Goal: Check status: Check status

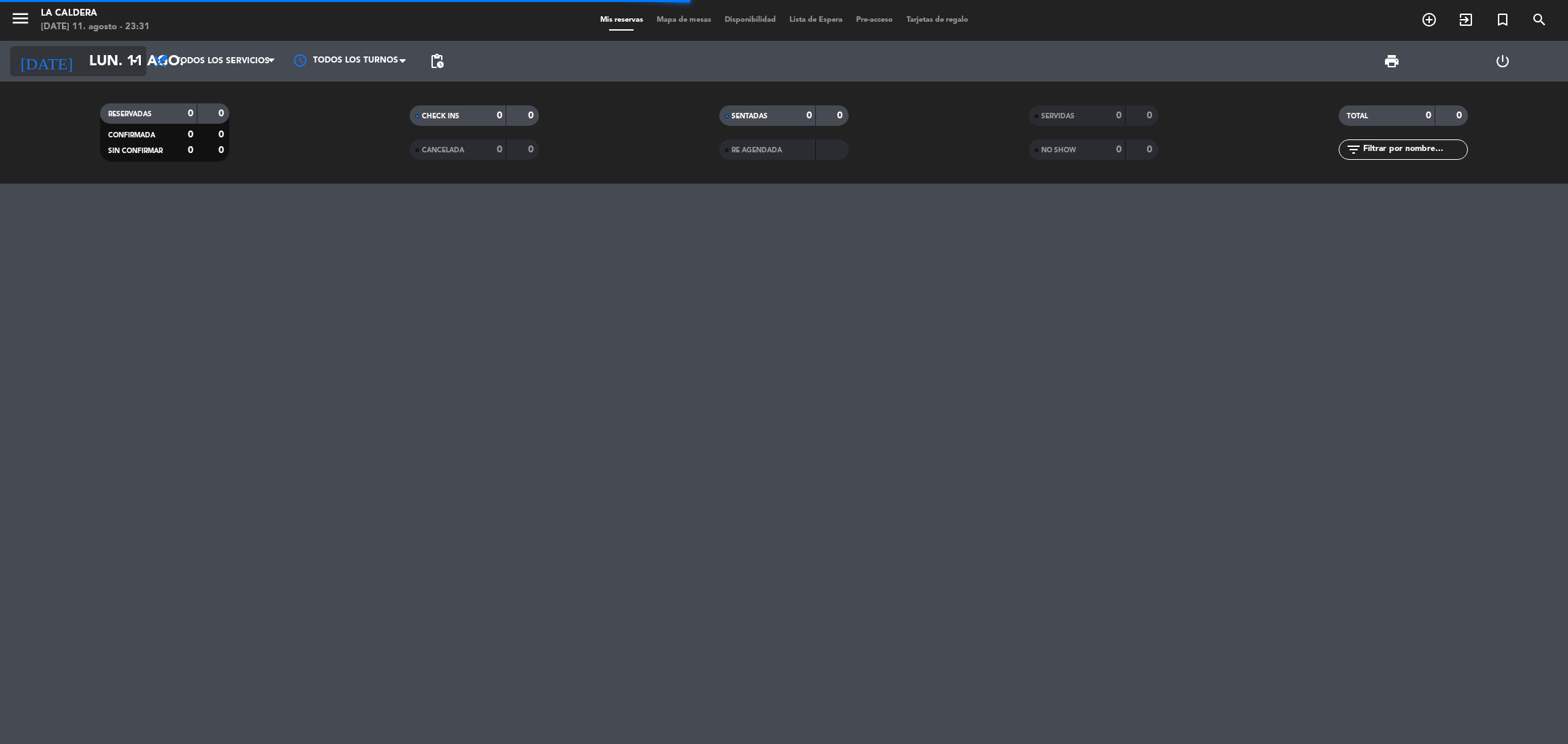
click at [82, 74] on input "lun. 11 ago." at bounding box center [175, 62] width 187 height 31
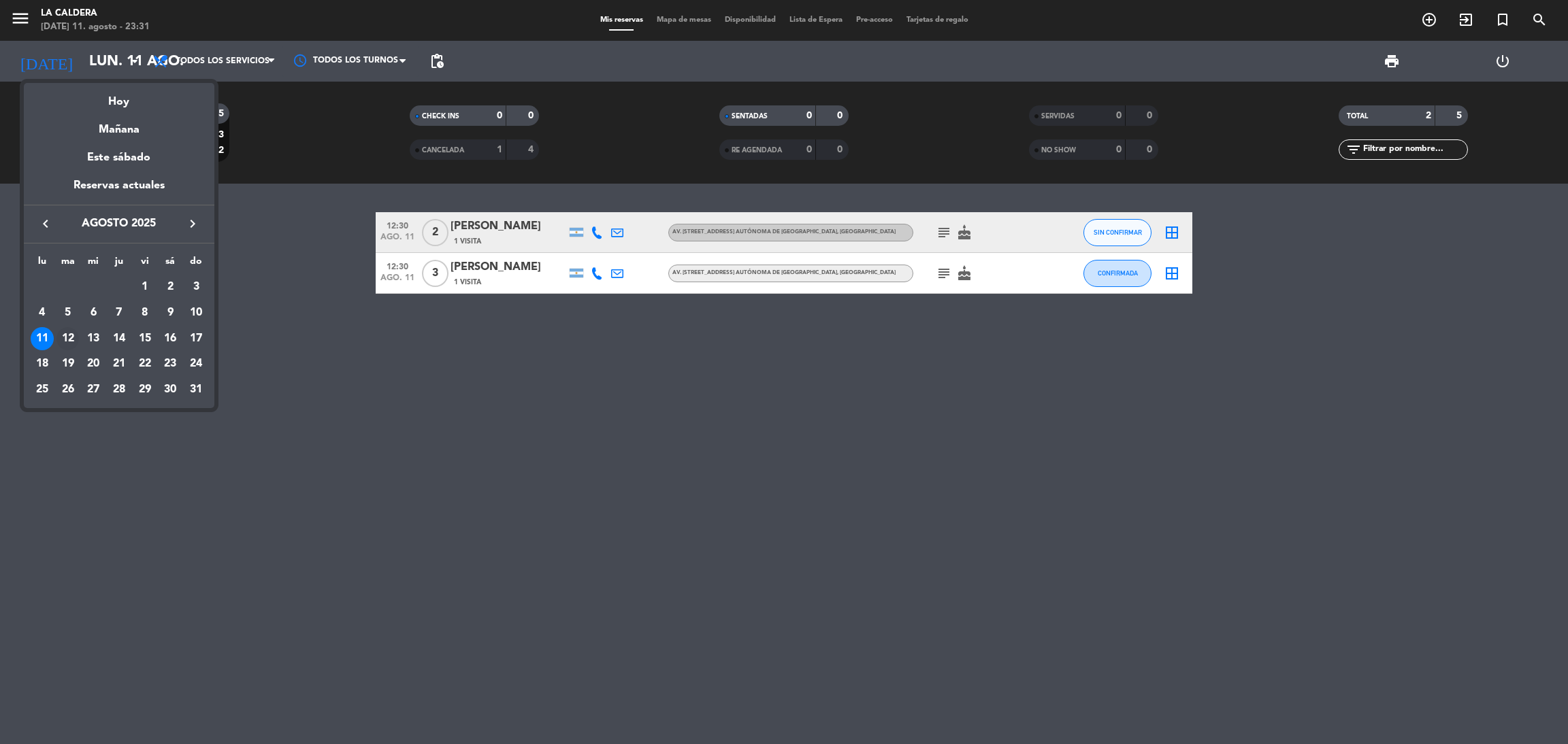
click at [74, 332] on div "12" at bounding box center [67, 338] width 23 height 23
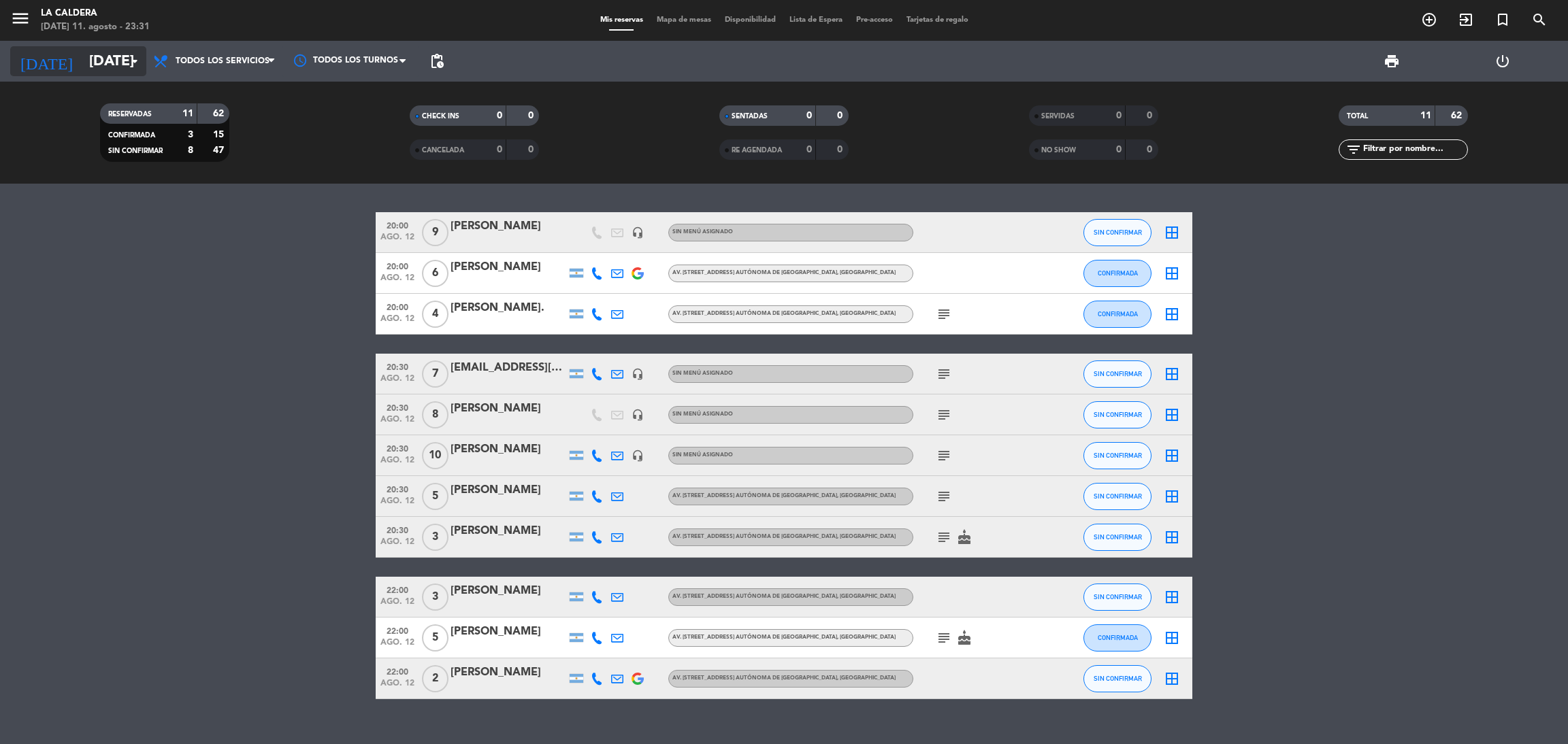
click at [82, 66] on input "[DATE]" at bounding box center [175, 62] width 187 height 31
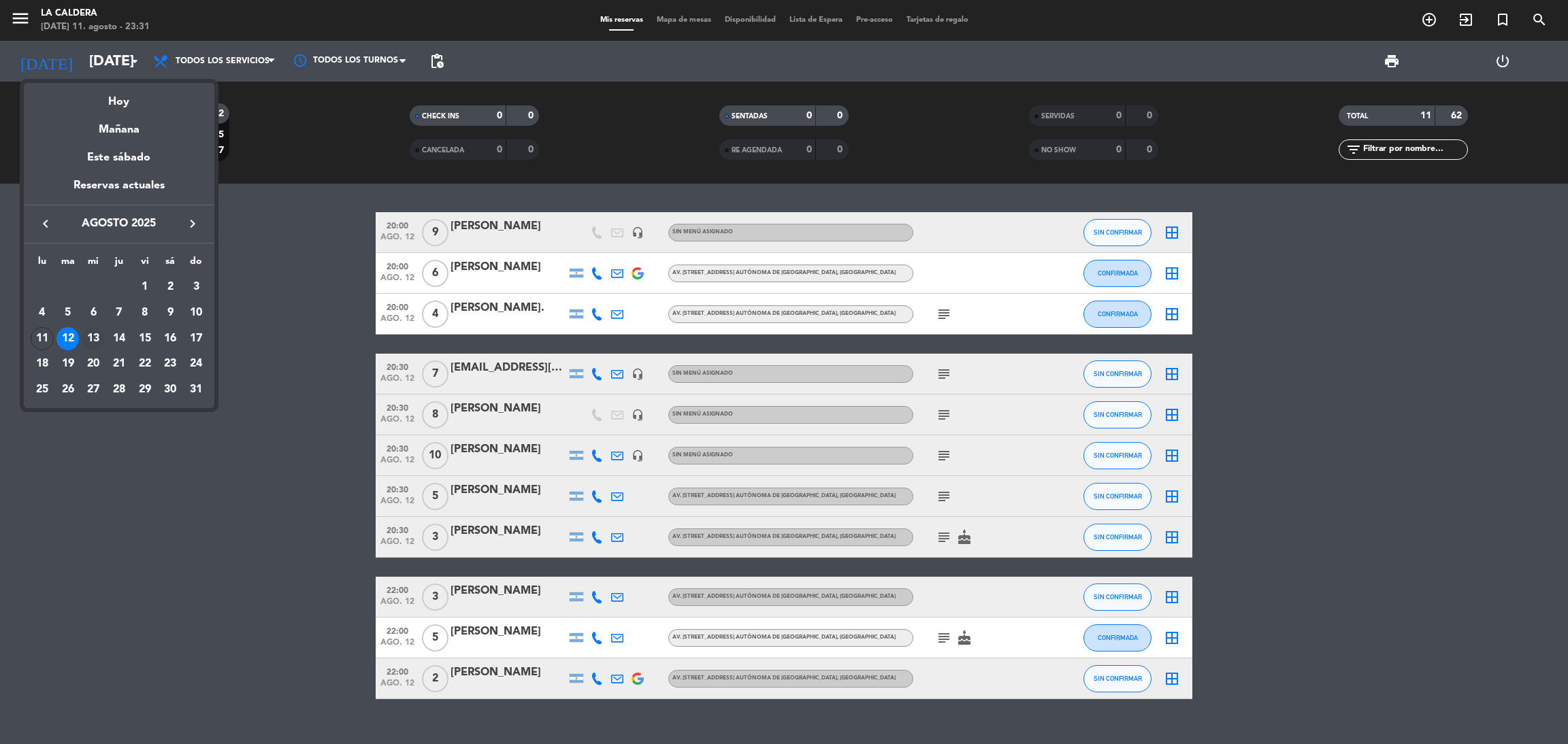
click at [92, 339] on div "13" at bounding box center [93, 338] width 23 height 23
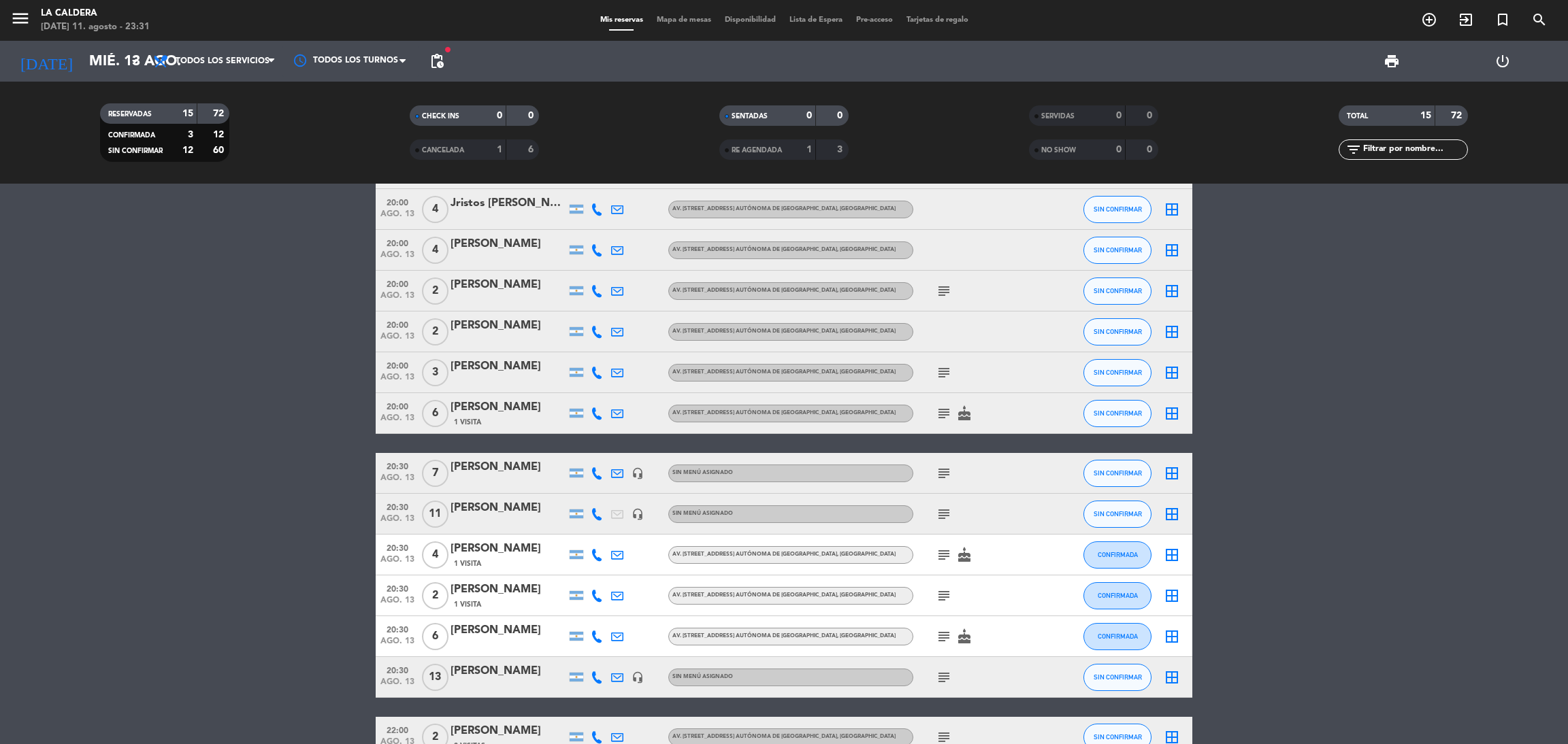
scroll to position [186, 0]
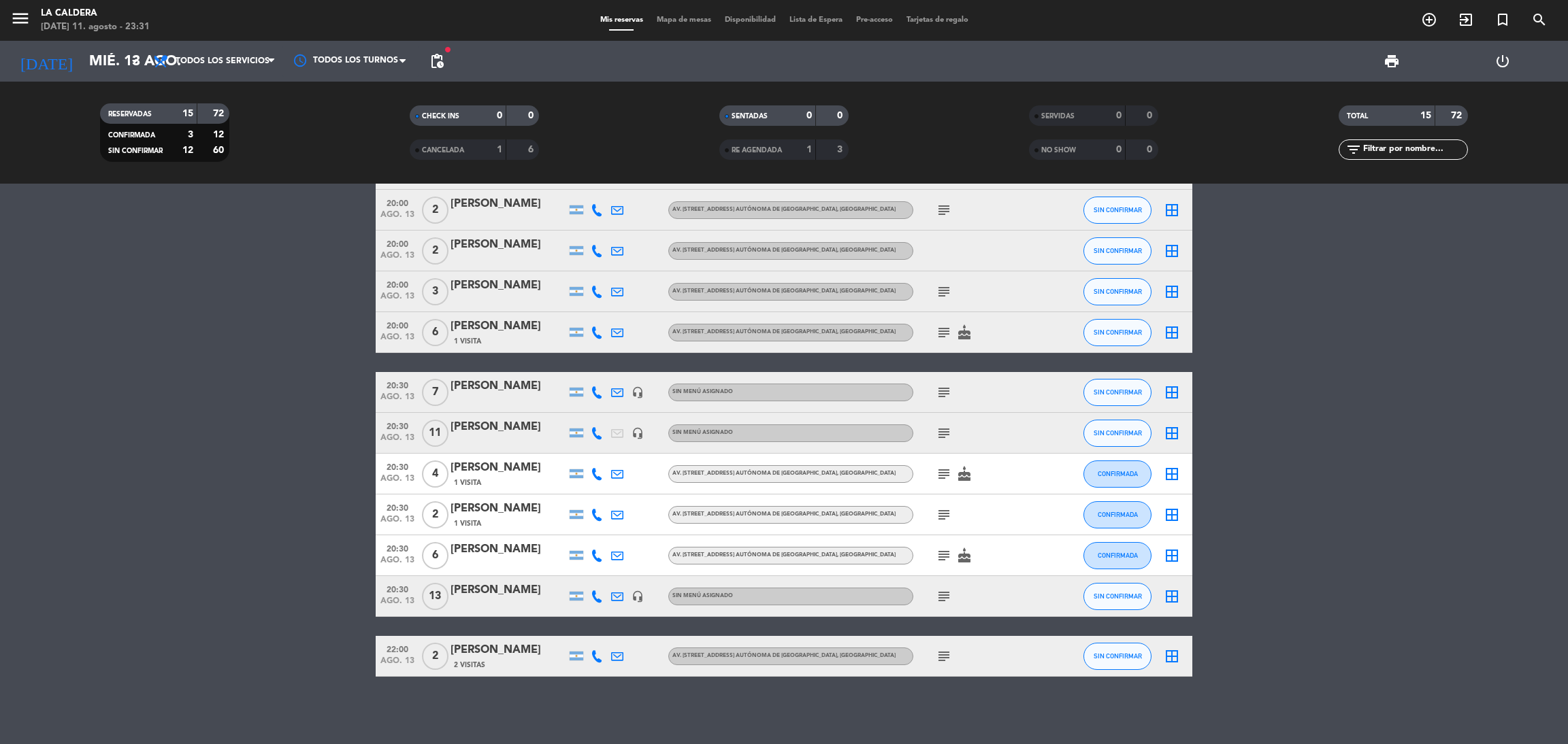
click at [947, 656] on icon "subject" at bounding box center [944, 657] width 16 height 16
click at [321, 555] on bookings-row "20:00 [DATE] 4 ale [PERSON_NAME] Av. [STREET_ADDRESS] Autónoma de [GEOGRAPHIC_D…" at bounding box center [784, 352] width 1568 height 650
click at [944, 591] on icon "subject" at bounding box center [944, 596] width 16 height 16
click at [942, 566] on div "seña 19500" at bounding box center [945, 571] width 53 height 15
click at [942, 564] on div "subject cake" at bounding box center [975, 555] width 122 height 40
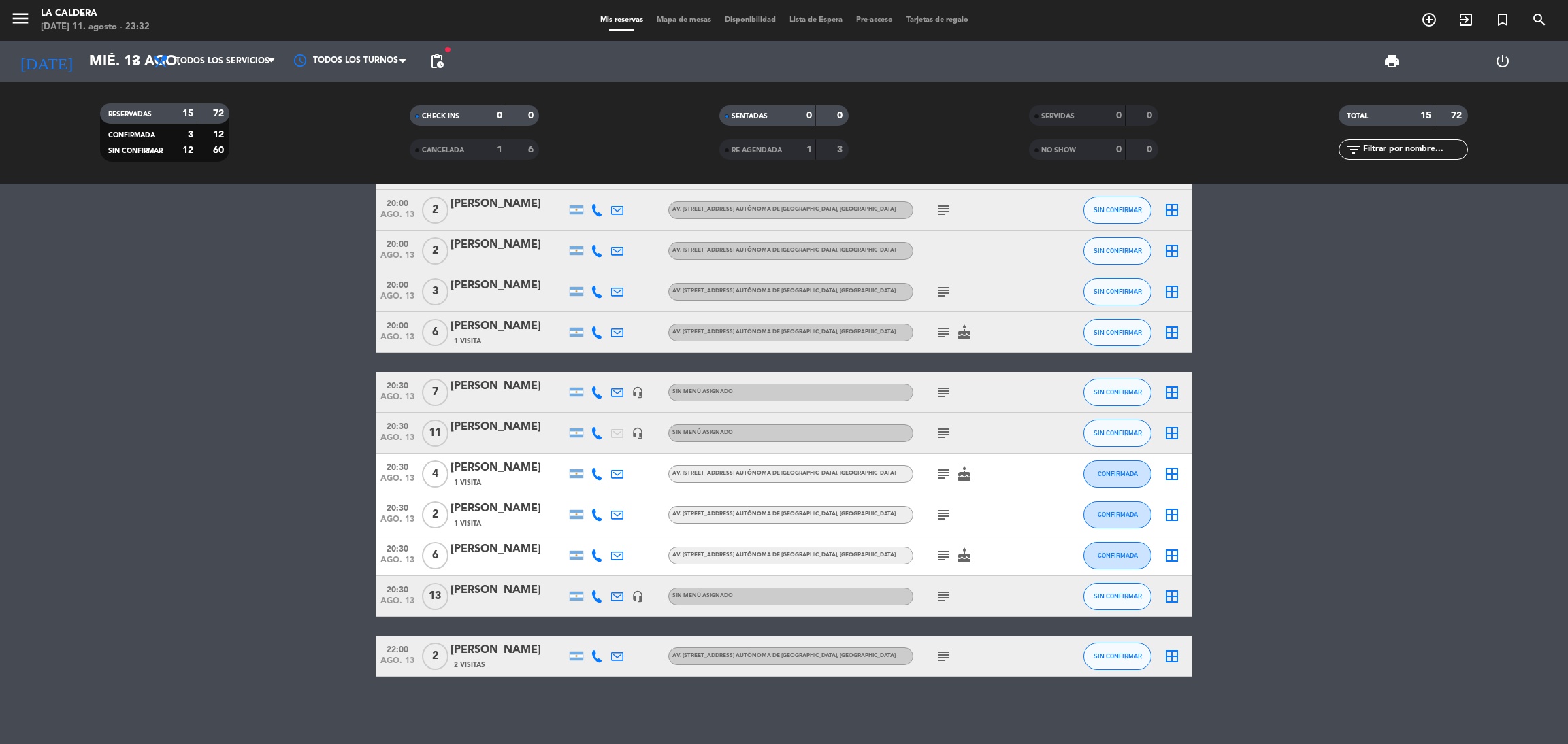
click at [942, 556] on icon "subject" at bounding box center [944, 555] width 16 height 16
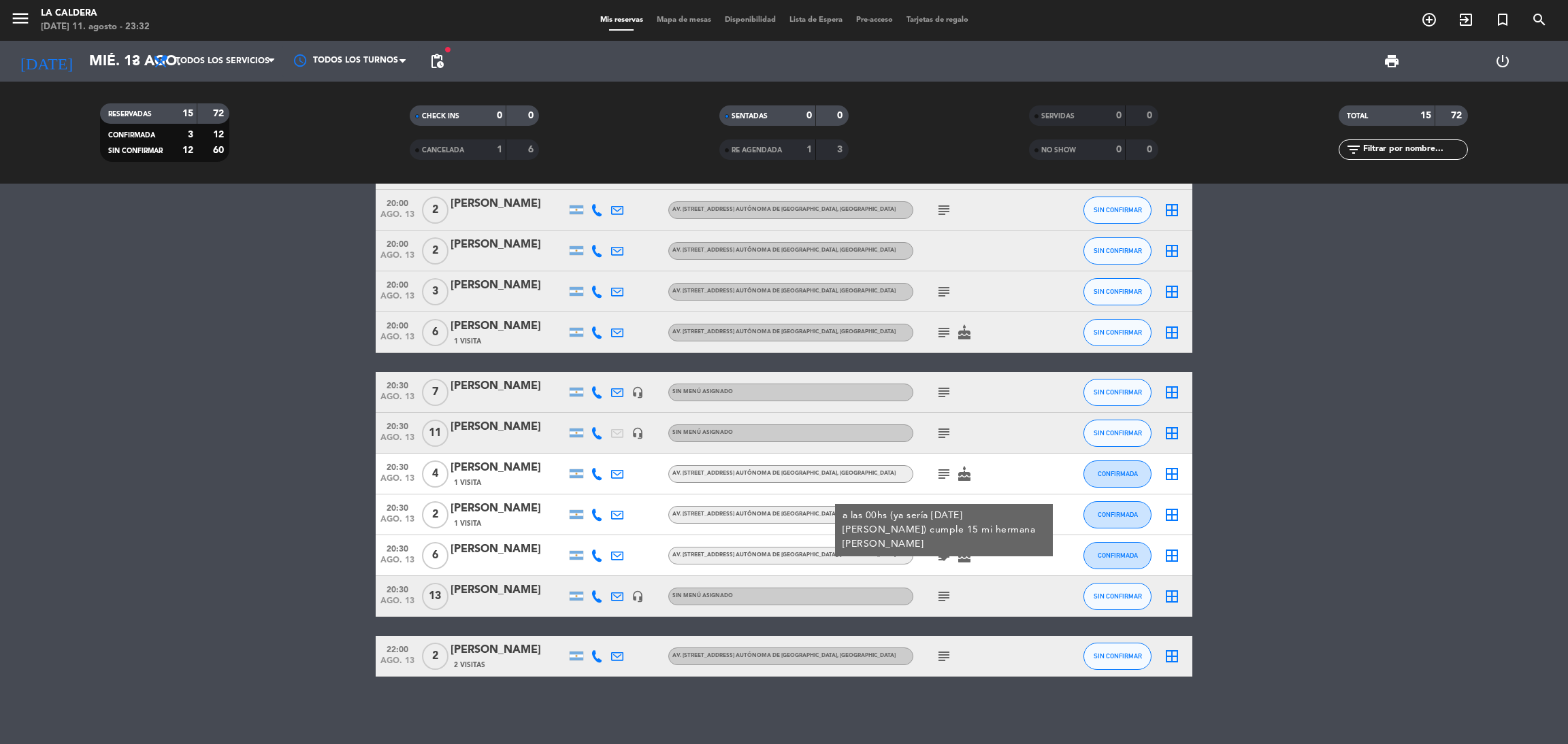
click at [942, 550] on icon "subject" at bounding box center [944, 555] width 16 height 16
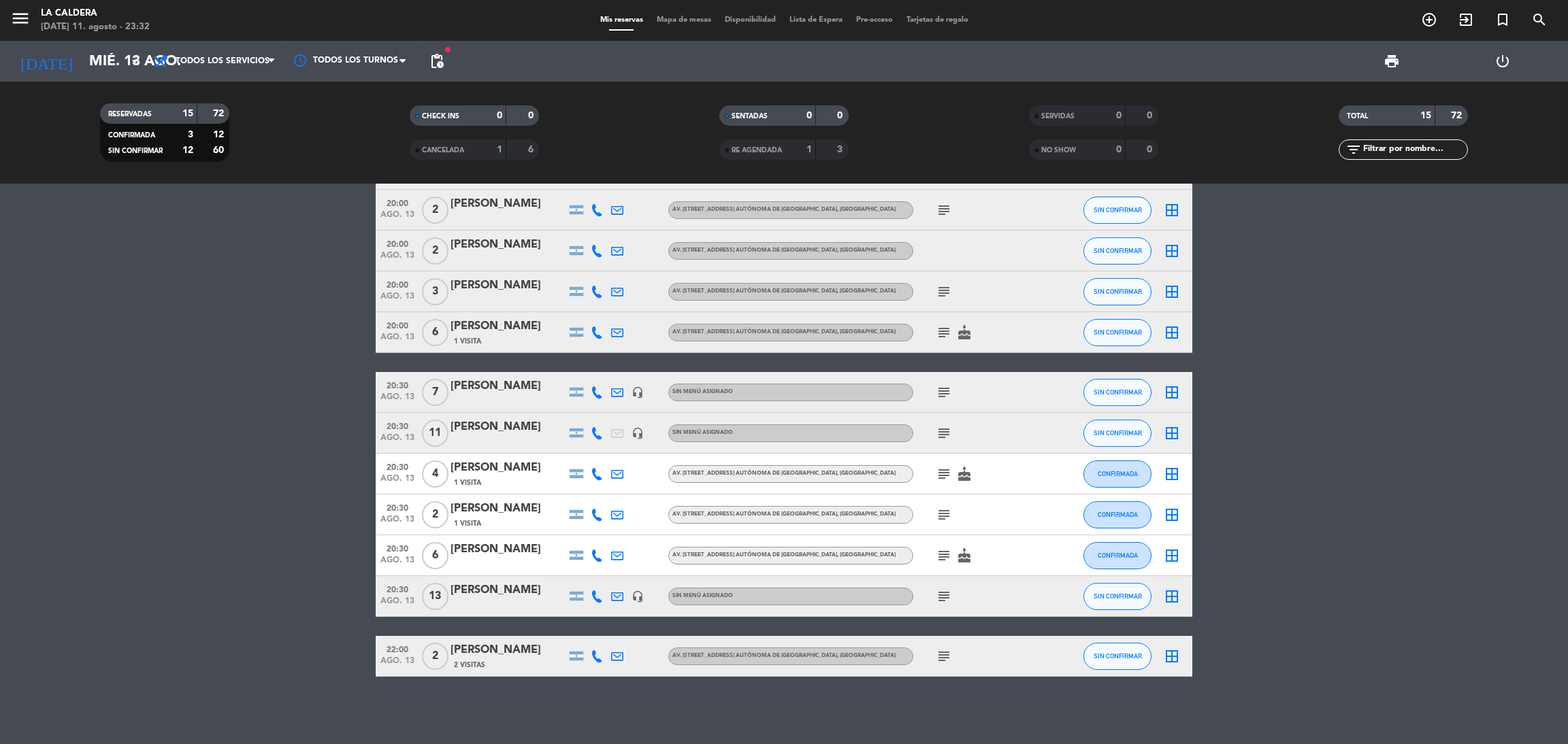
click at [942, 512] on icon "subject" at bounding box center [944, 515] width 16 height 16
click at [942, 475] on icon "subject" at bounding box center [944, 474] width 16 height 16
click at [944, 434] on icon "subject" at bounding box center [944, 433] width 16 height 16
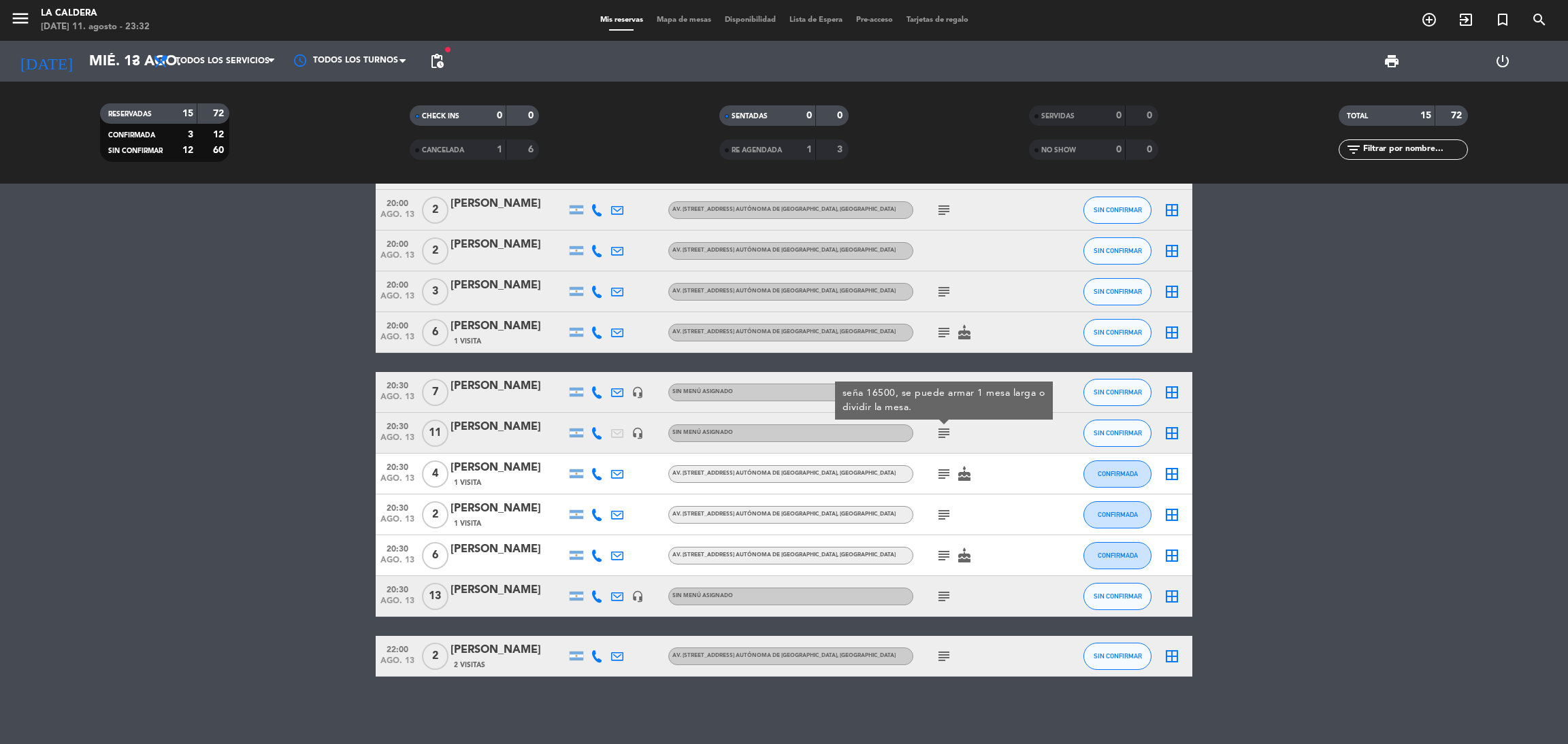
click at [944, 434] on icon "subject" at bounding box center [944, 433] width 16 height 16
click at [941, 402] on div "subject" at bounding box center [975, 392] width 122 height 40
click at [941, 394] on icon "subject" at bounding box center [944, 392] width 16 height 16
click at [941, 335] on icon "subject" at bounding box center [944, 332] width 16 height 16
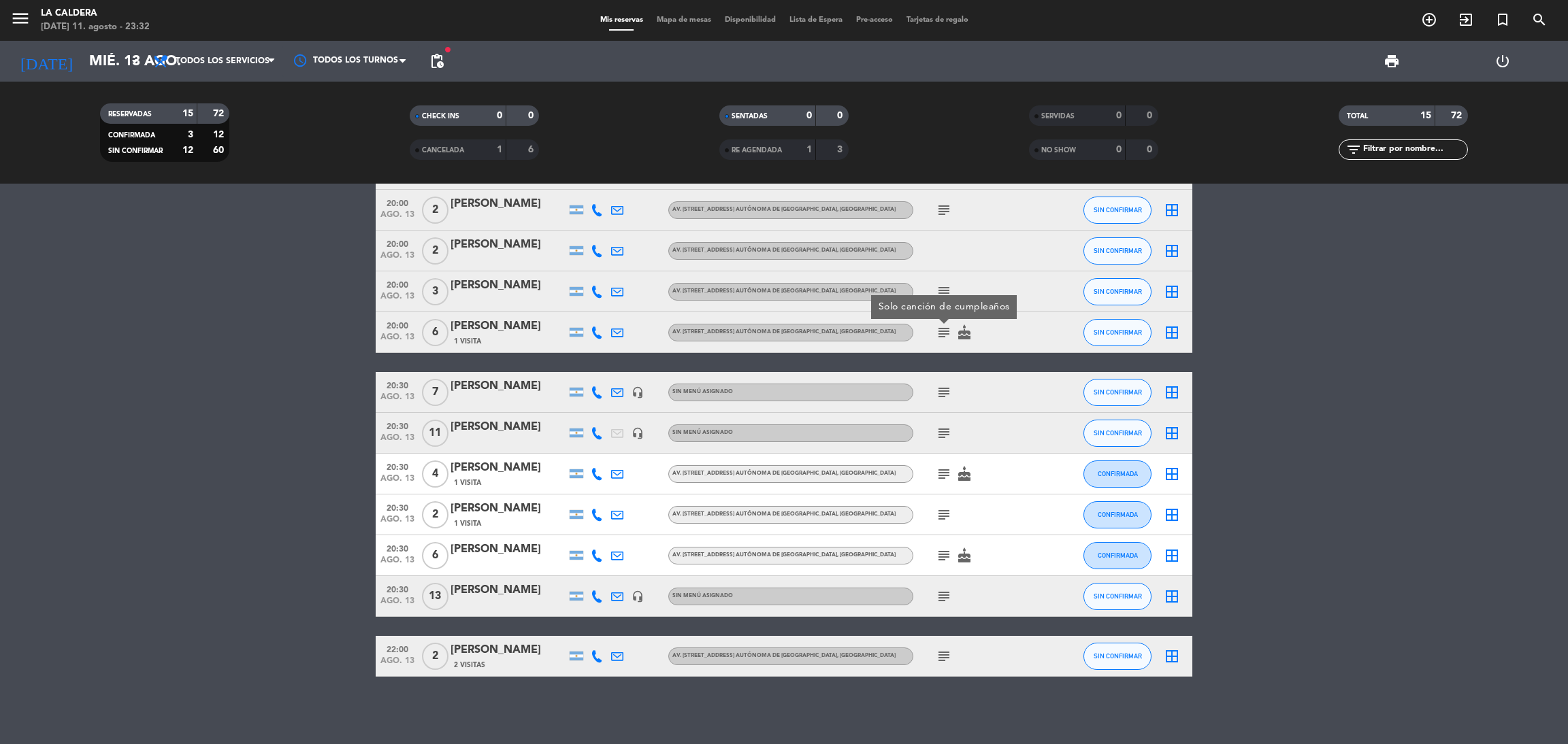
click at [941, 335] on icon "subject" at bounding box center [944, 332] width 16 height 16
click at [941, 285] on icon "subject" at bounding box center [944, 292] width 16 height 16
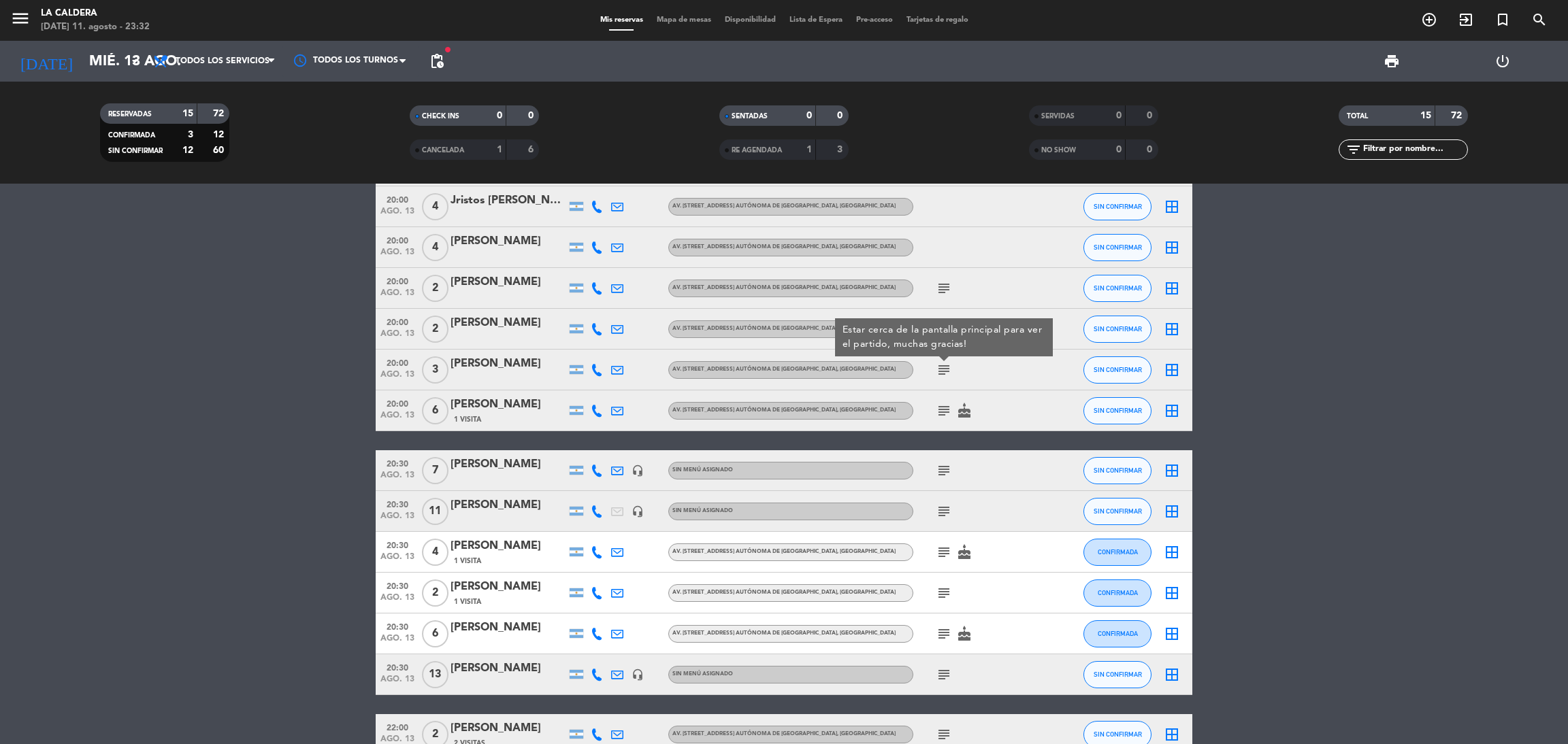
scroll to position [0, 0]
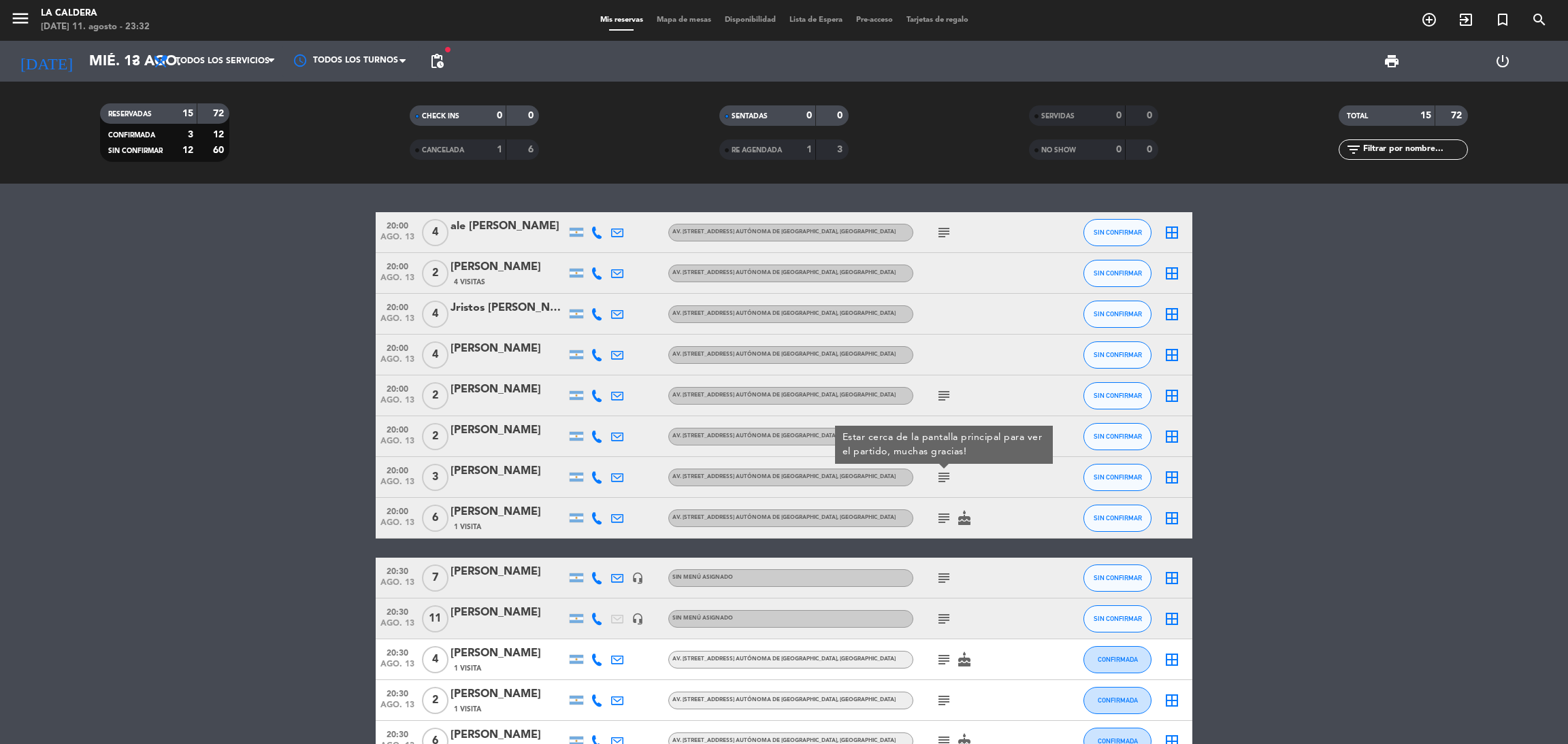
click at [948, 390] on icon "subject" at bounding box center [944, 396] width 16 height 16
click at [938, 235] on icon "subject" at bounding box center [944, 233] width 16 height 16
click at [24, 381] on bookings-row "20:00 [DATE] 4 ale [PERSON_NAME] Av. [STREET_ADDRESS] Autónoma de [GEOGRAPHIC_D…" at bounding box center [784, 537] width 1568 height 650
click at [446, 58] on span "pending_actions" at bounding box center [437, 61] width 27 height 27
click at [446, 57] on span "pending_actions" at bounding box center [437, 61] width 27 height 27
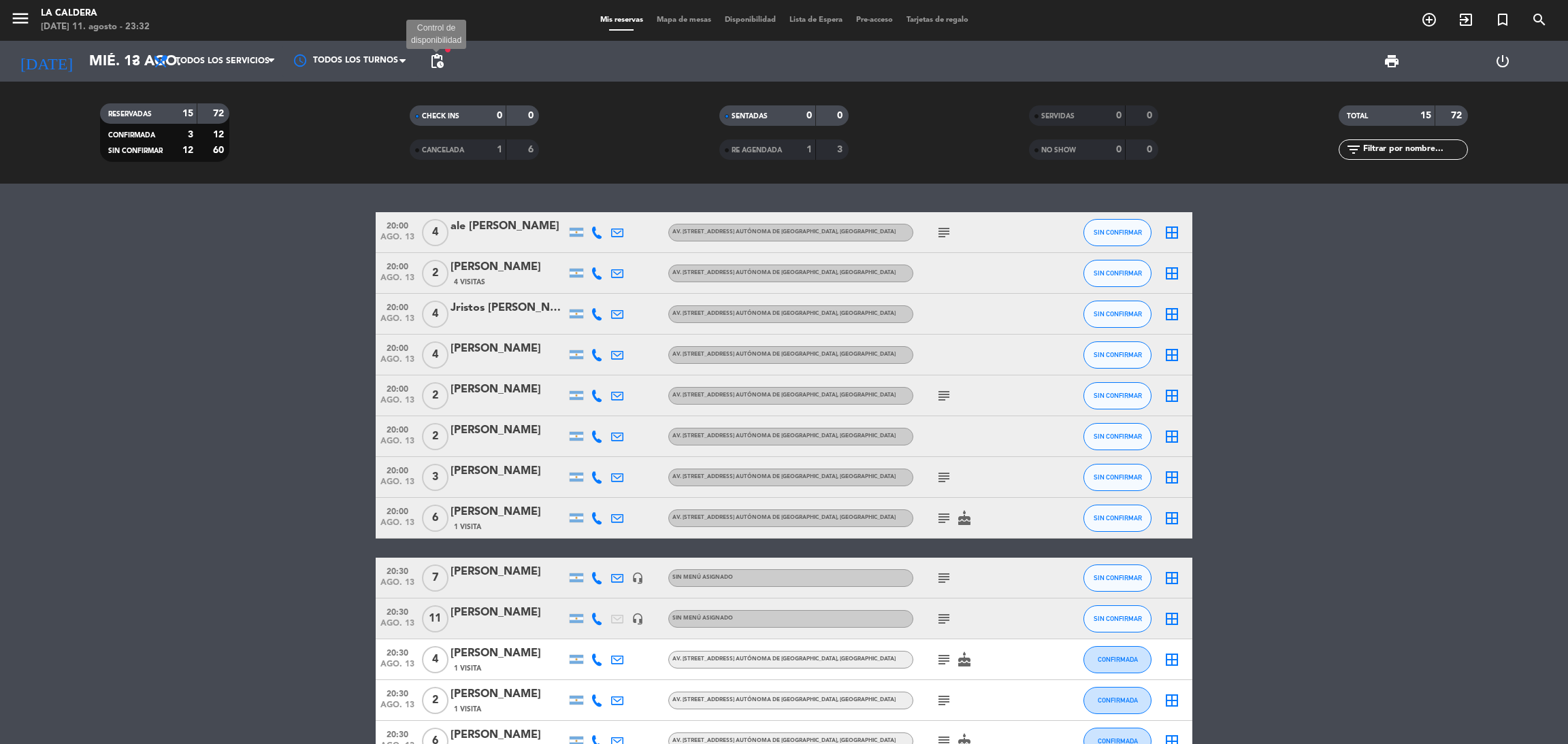
click at [443, 57] on span "pending_actions" at bounding box center [437, 61] width 16 height 16
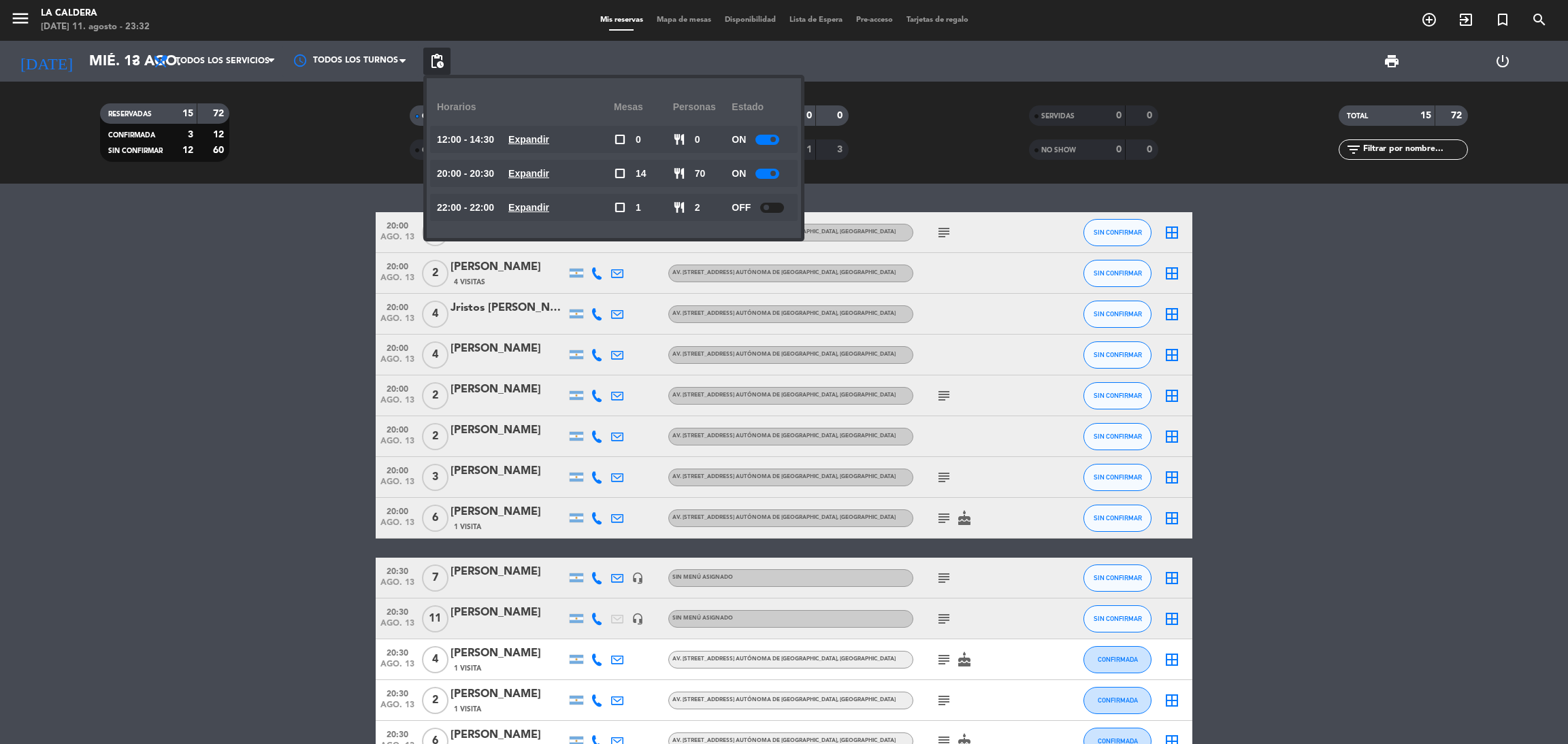
click at [443, 57] on span "pending_actions" at bounding box center [437, 61] width 16 height 16
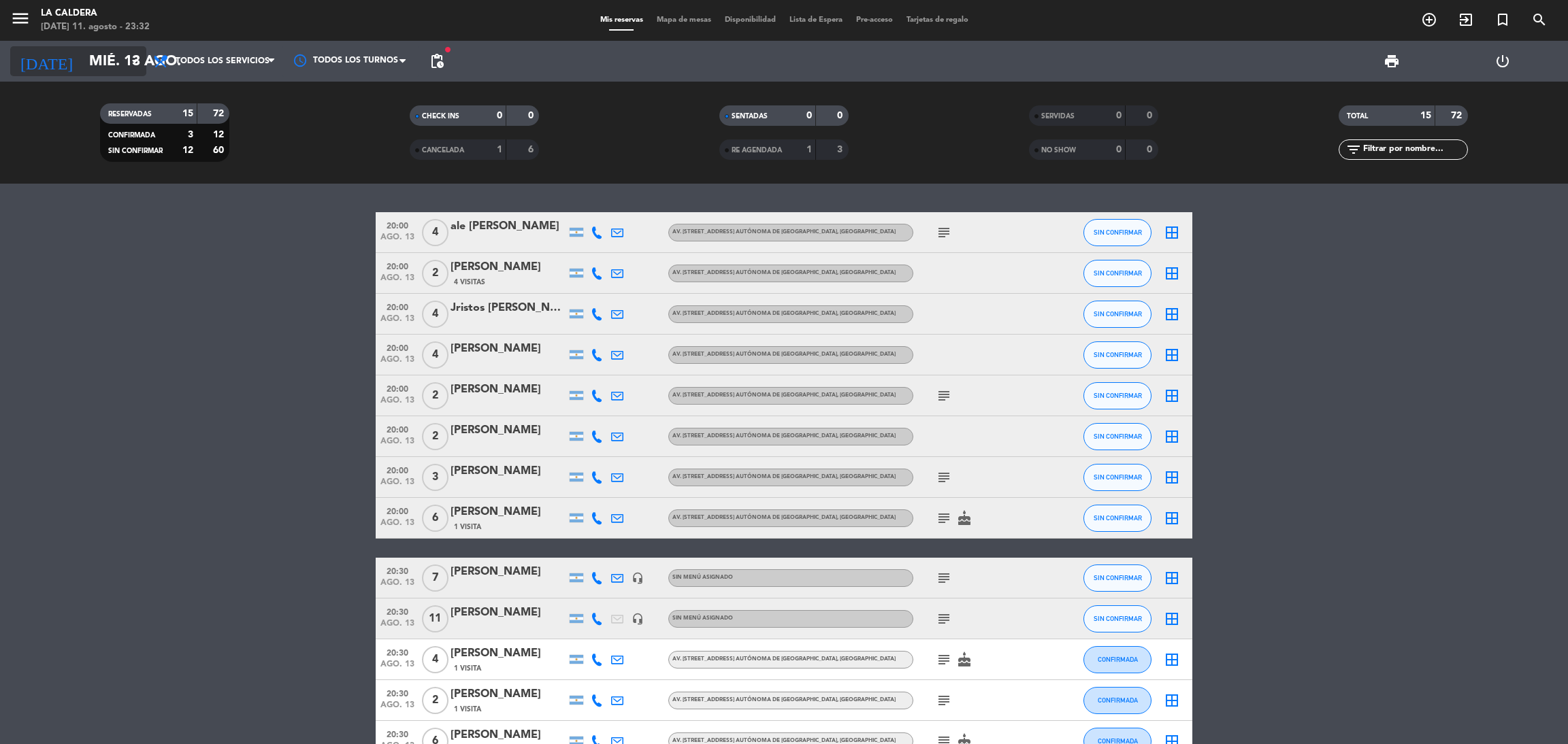
click at [112, 55] on input "mié. 13 ago." at bounding box center [175, 62] width 187 height 31
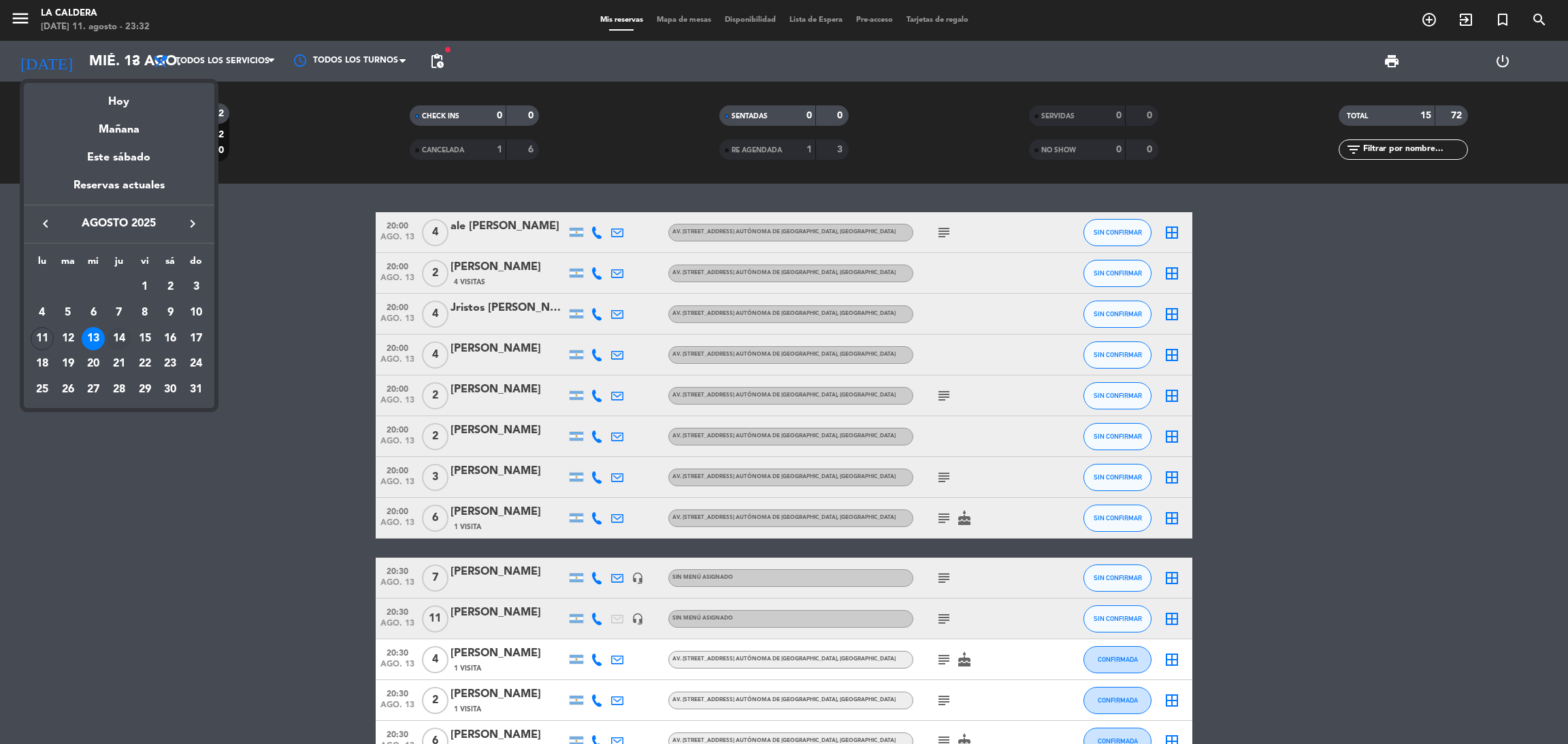
click at [122, 341] on div "14" at bounding box center [118, 338] width 23 height 23
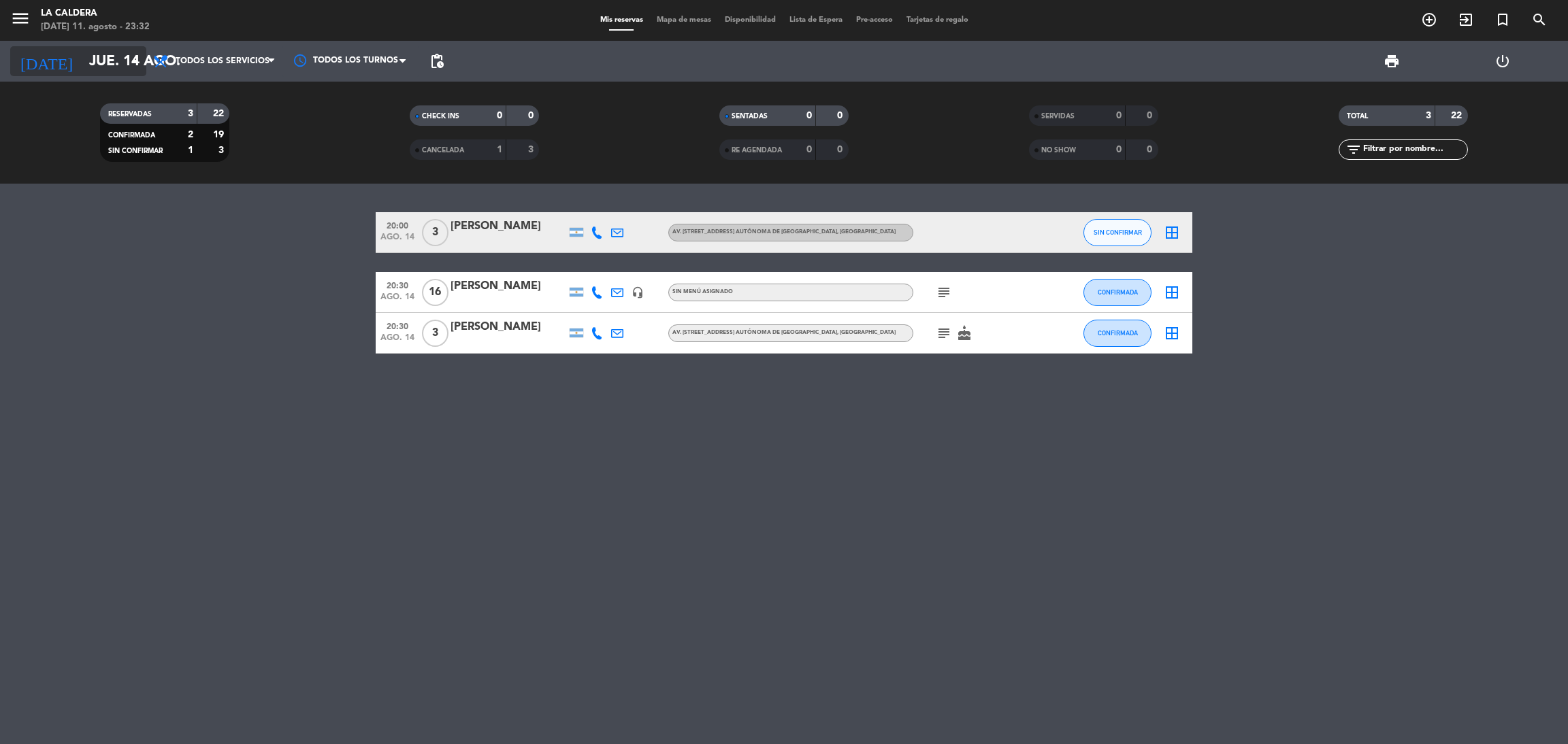
click at [100, 50] on input "jue. 14 ago." at bounding box center [175, 62] width 187 height 31
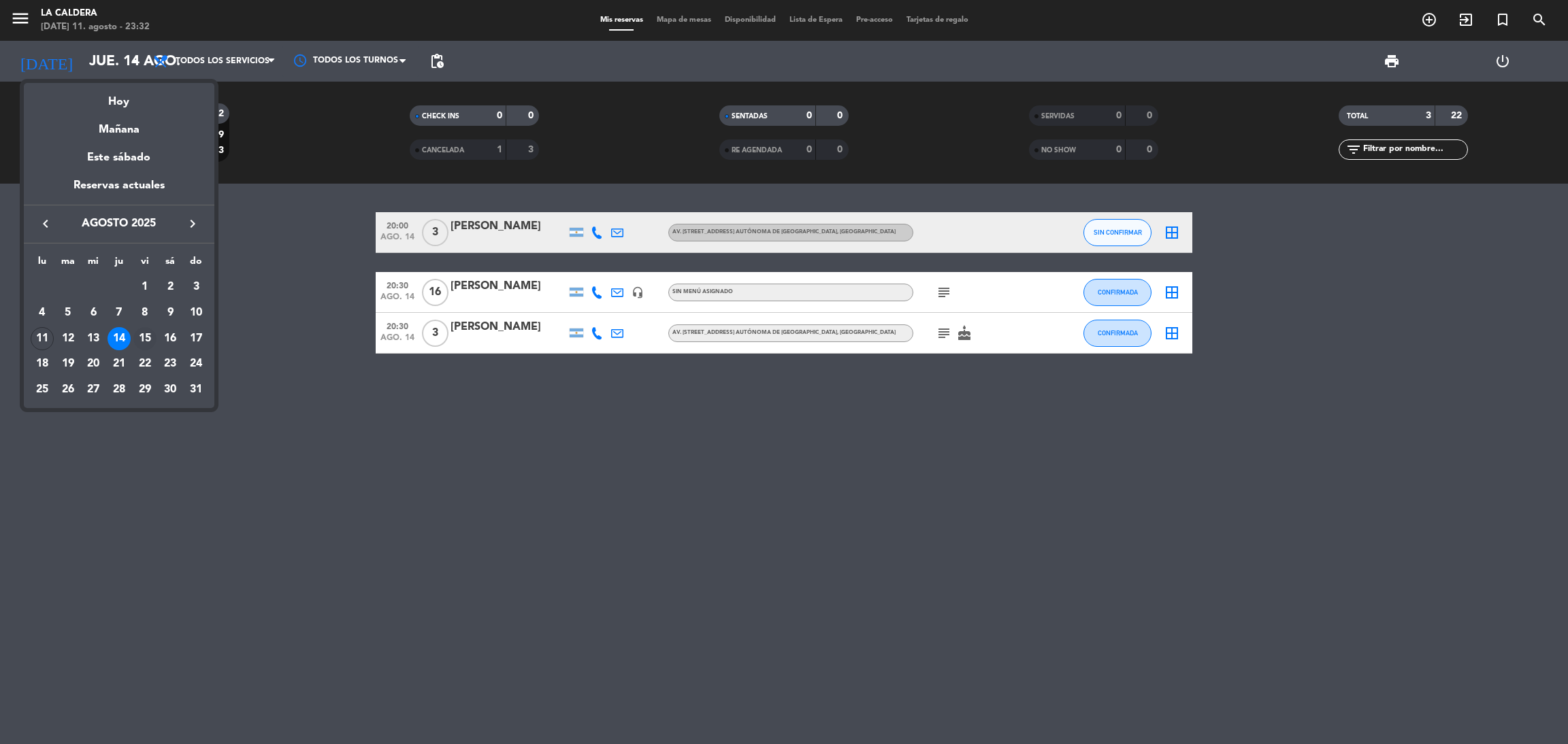
click at [149, 337] on div "15" at bounding box center [144, 338] width 23 height 23
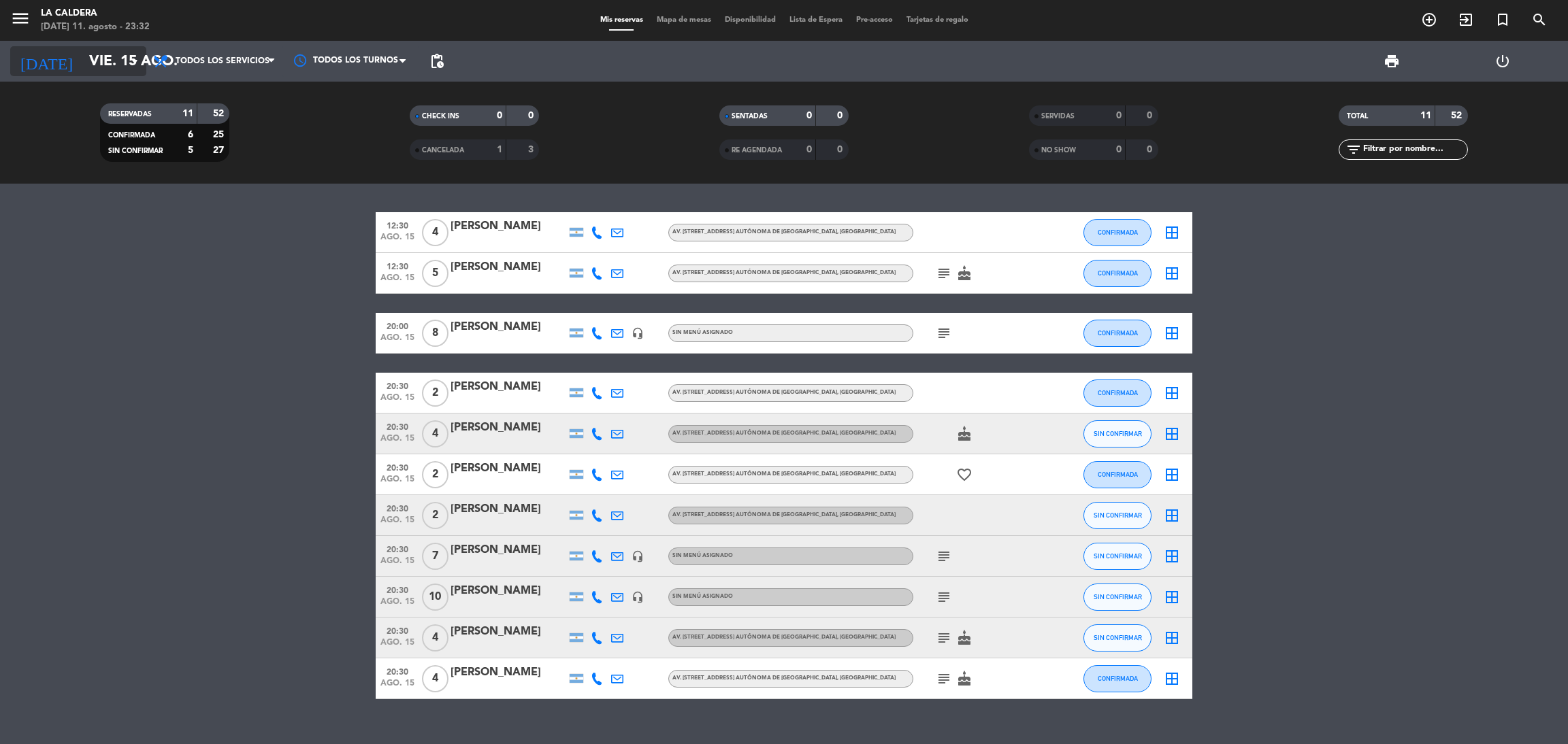
click at [82, 51] on input "vie. 15 ago." at bounding box center [175, 62] width 187 height 31
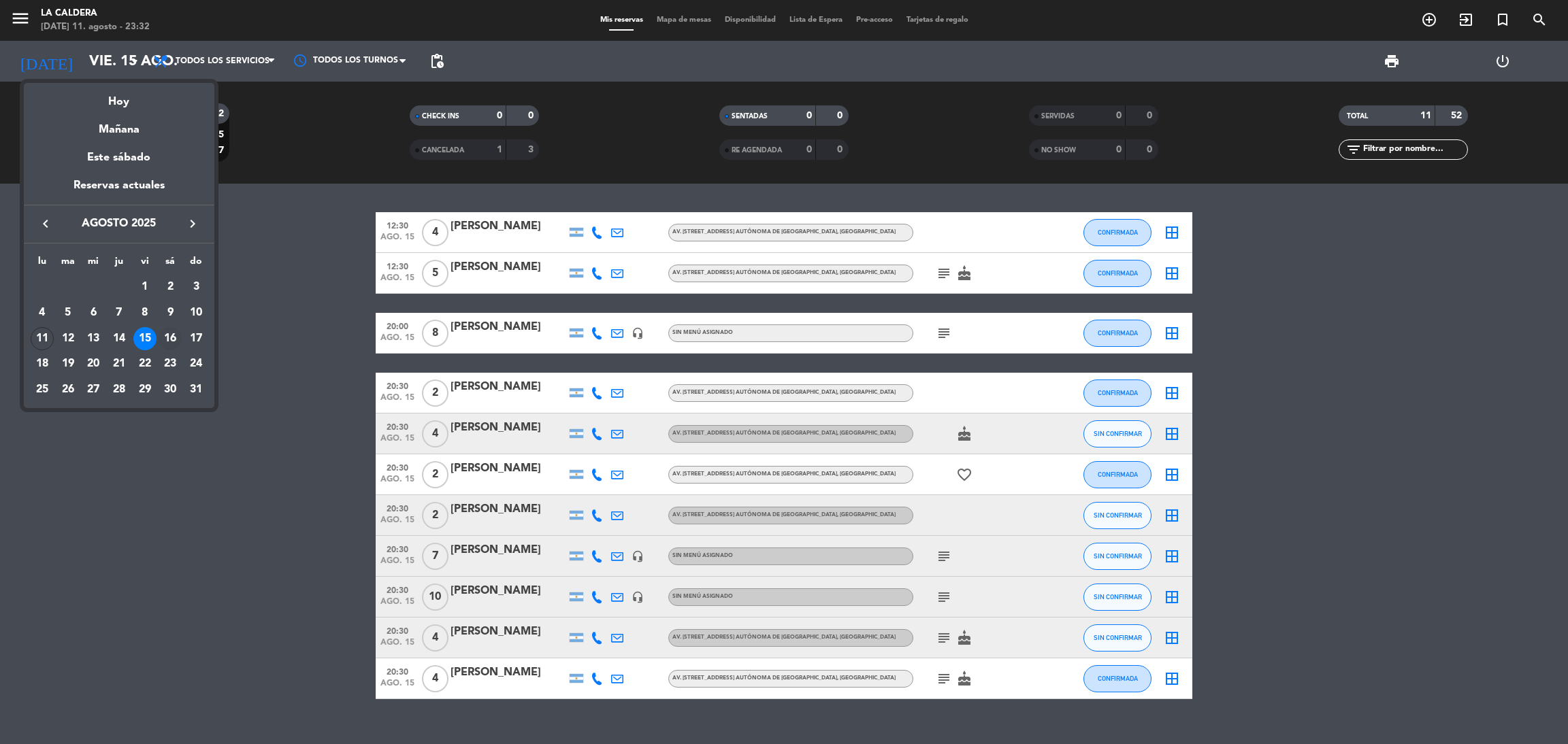
click at [178, 341] on div "16" at bounding box center [169, 338] width 23 height 23
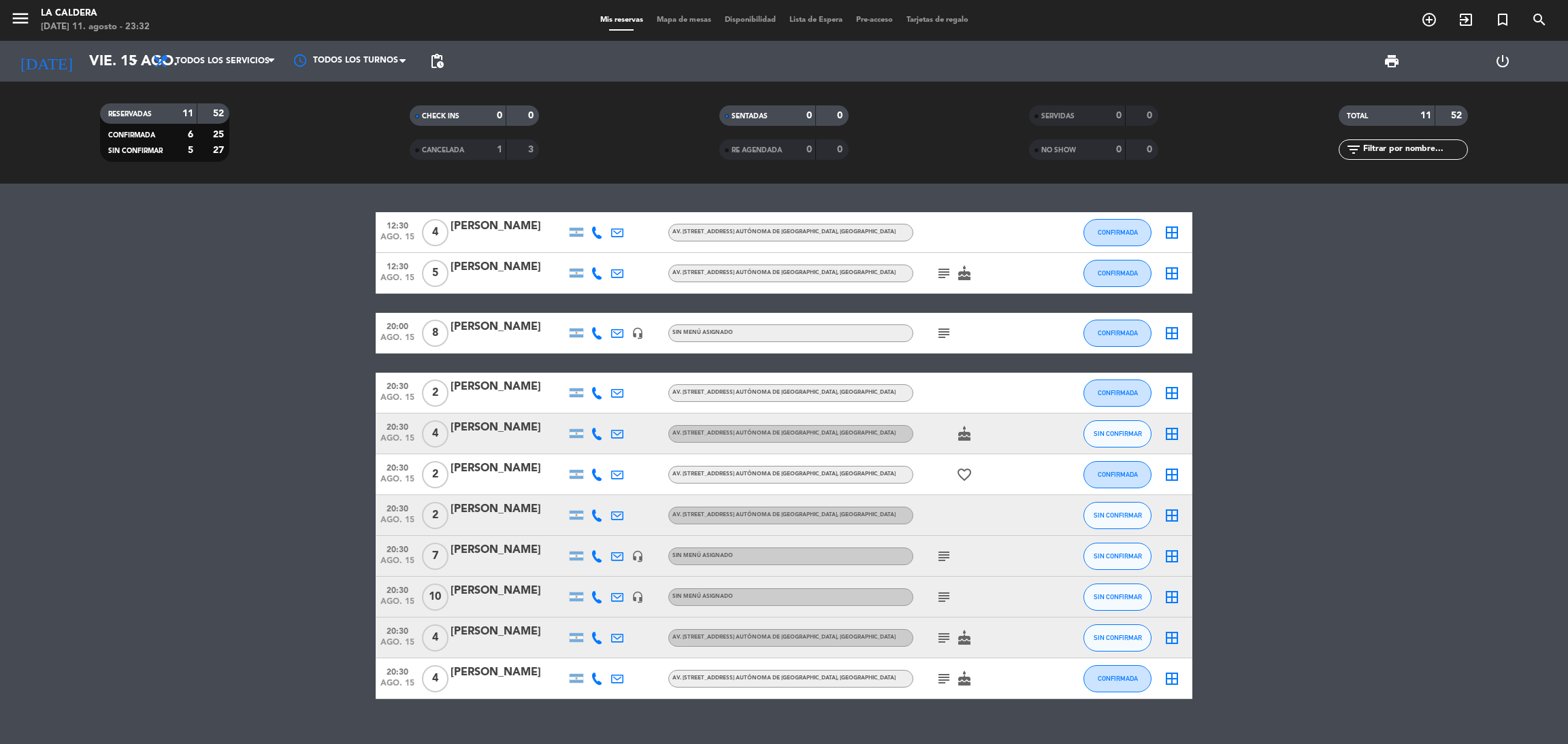
type input "sáb. 16 ago."
